Goal: Find specific page/section: Find specific page/section

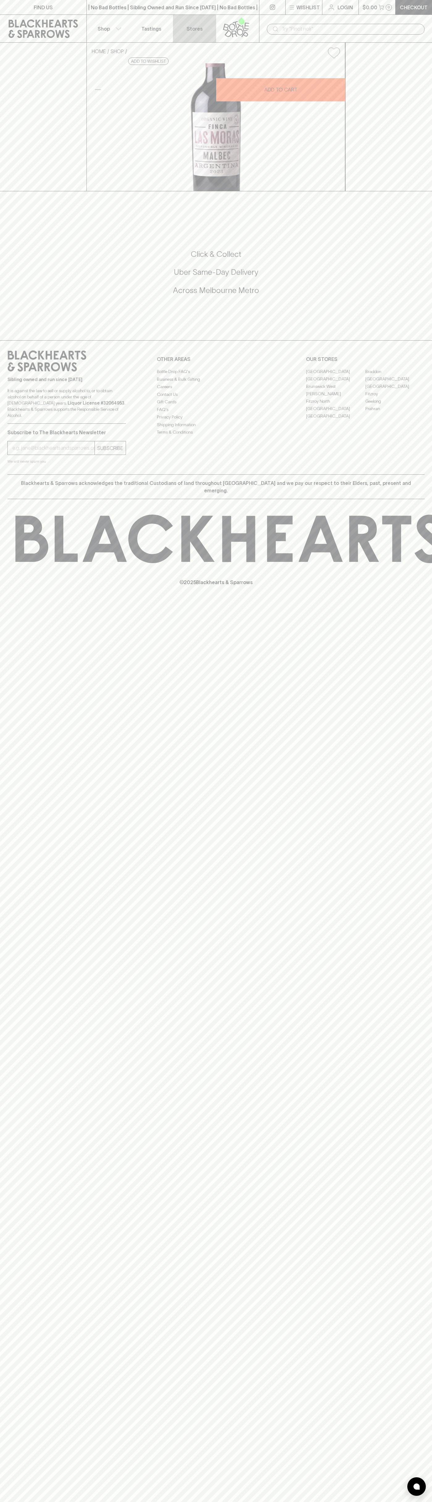
click at [195, 29] on p "Stores" at bounding box center [195, 28] width 16 height 7
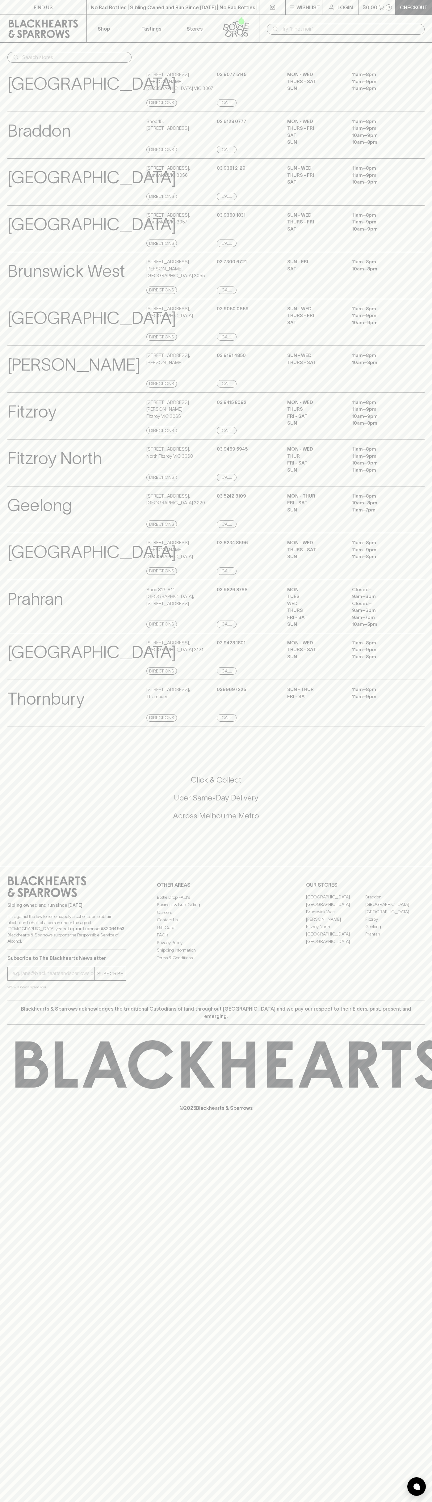
click at [278, 1501] on html "FIND US | No Bad Bottles | Sibling Owned and Run Since [DATE] | No Bad Bottles …" at bounding box center [216, 751] width 432 height 1502
click at [19, 901] on div "Sibling owned and run since [DATE] It is against the law to sell or supply alco…" at bounding box center [216, 933] width 432 height 134
